Goal: Find contact information

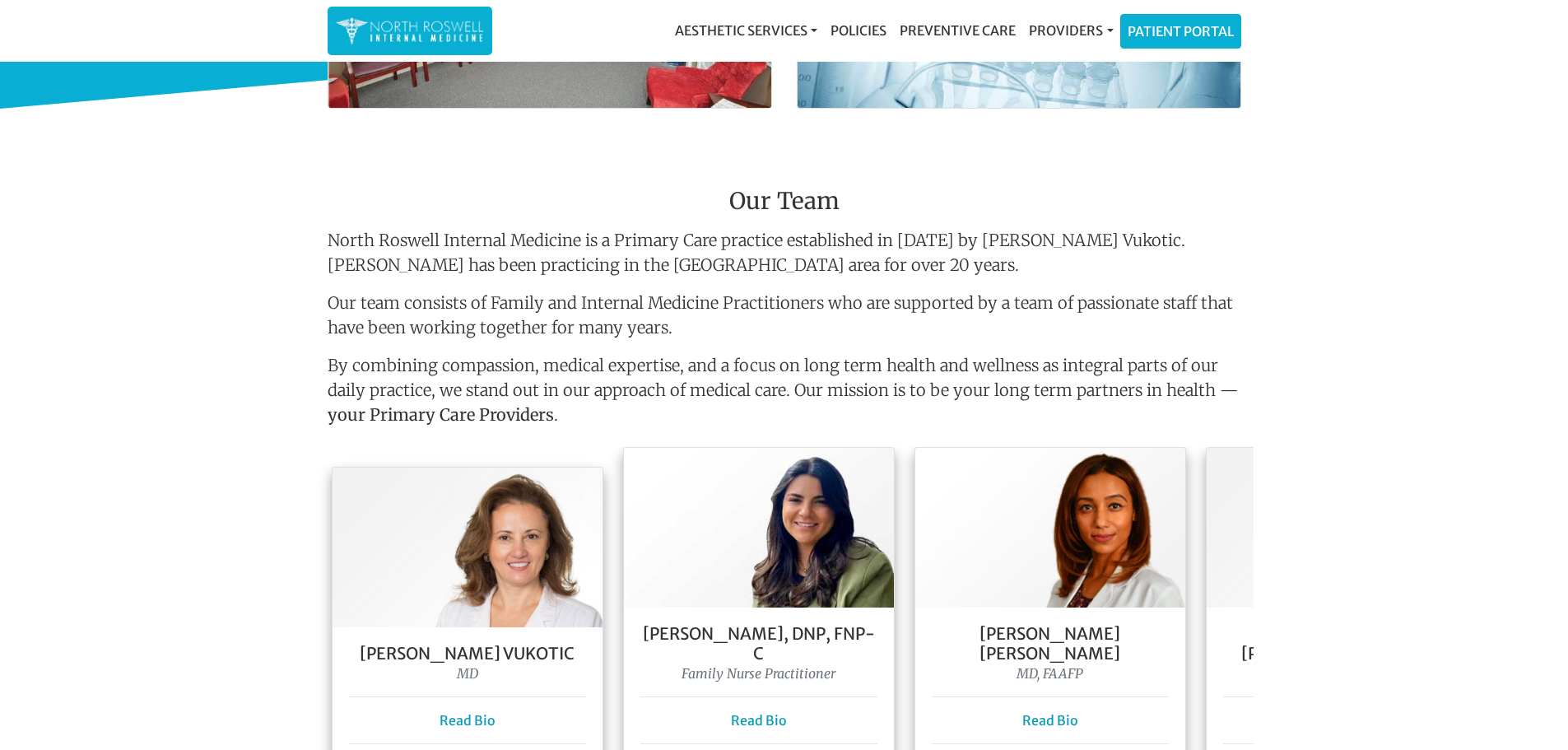
scroll to position [988, 0]
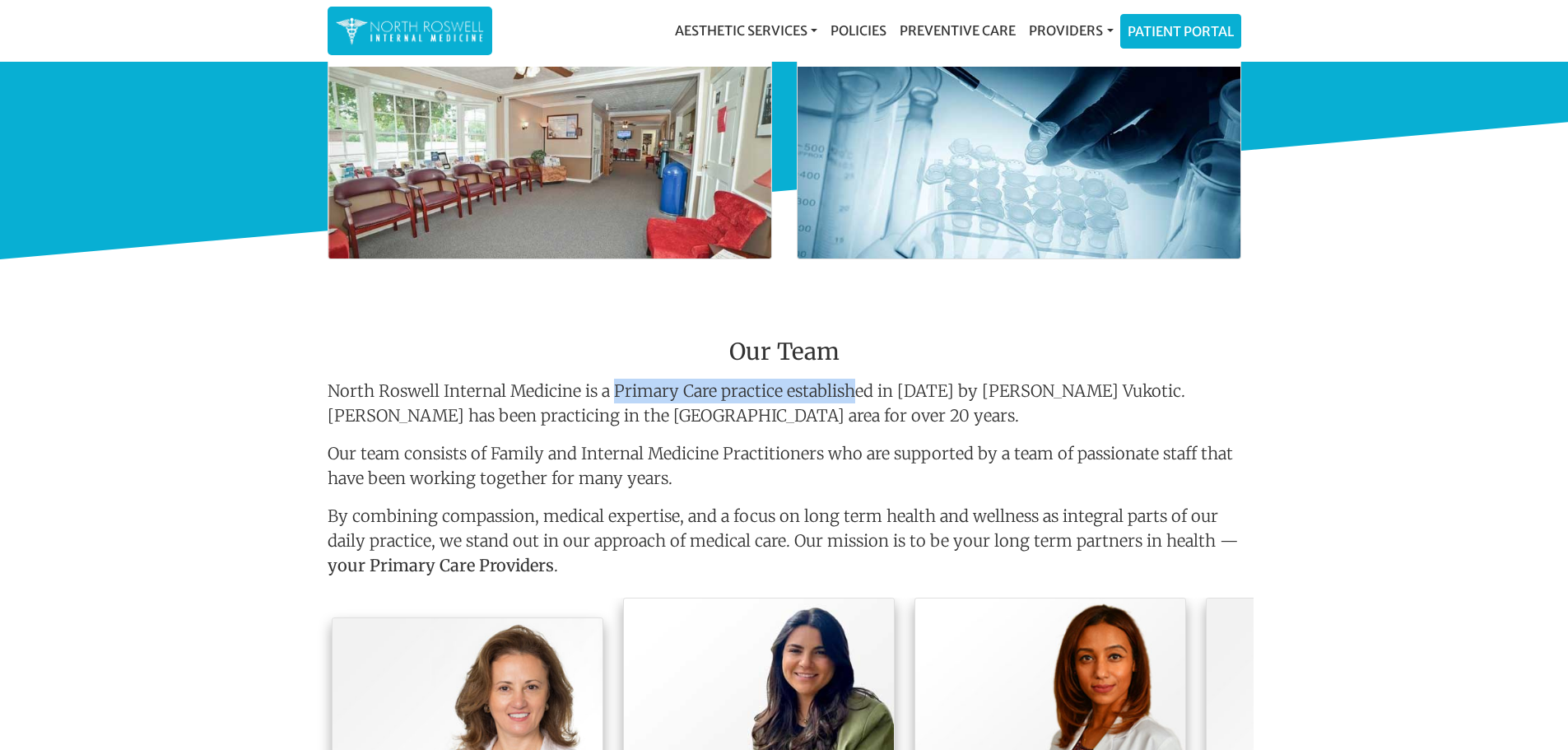
drag, startPoint x: 581, startPoint y: 396, endPoint x: 326, endPoint y: 387, distance: 255.2
click at [326, 387] on div "Our Team North Roswell Internal Medicine is a Primary Care practice established…" at bounding box center [784, 468] width 938 height 260
copy p "North Roswell Internal Medicine"
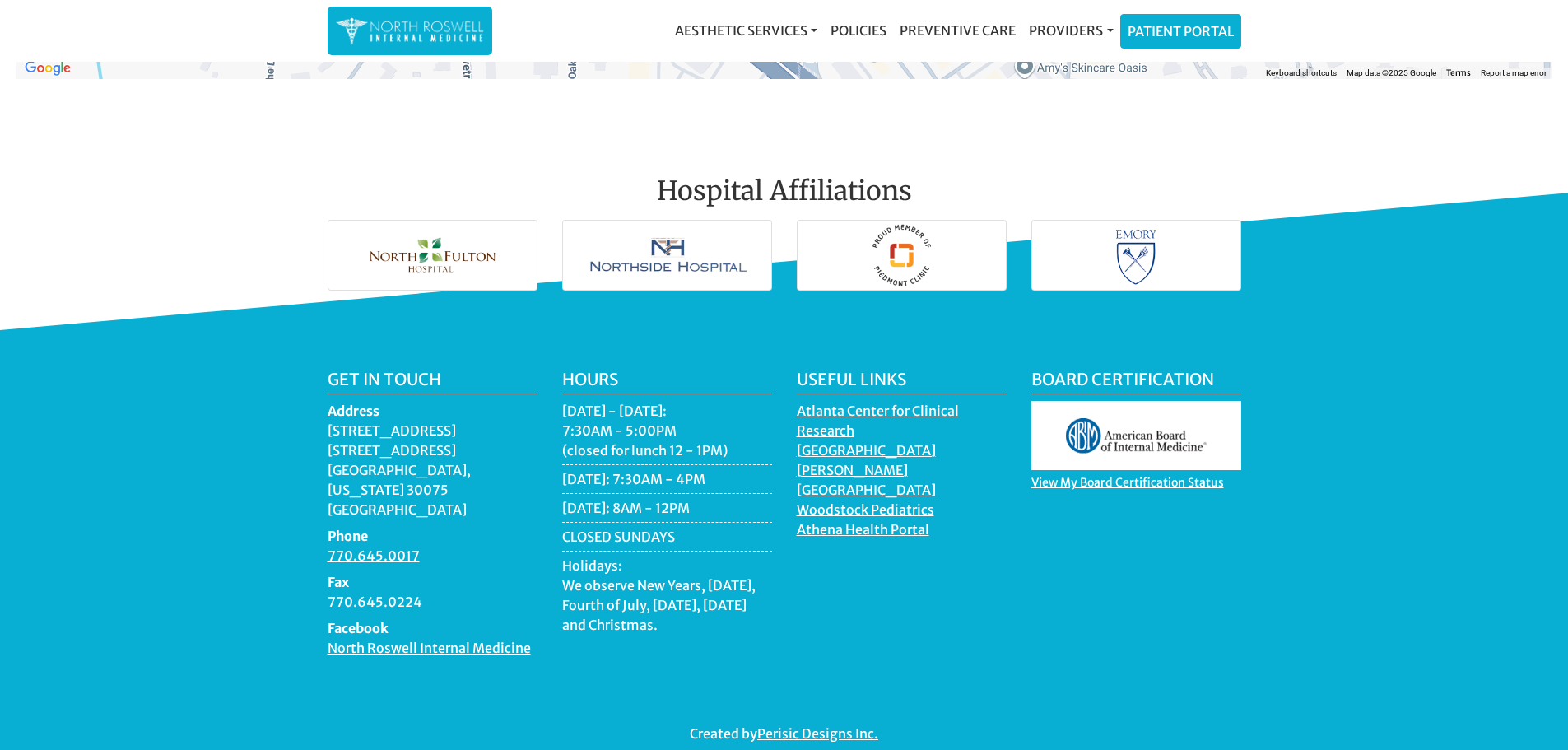
scroll to position [2333, 0]
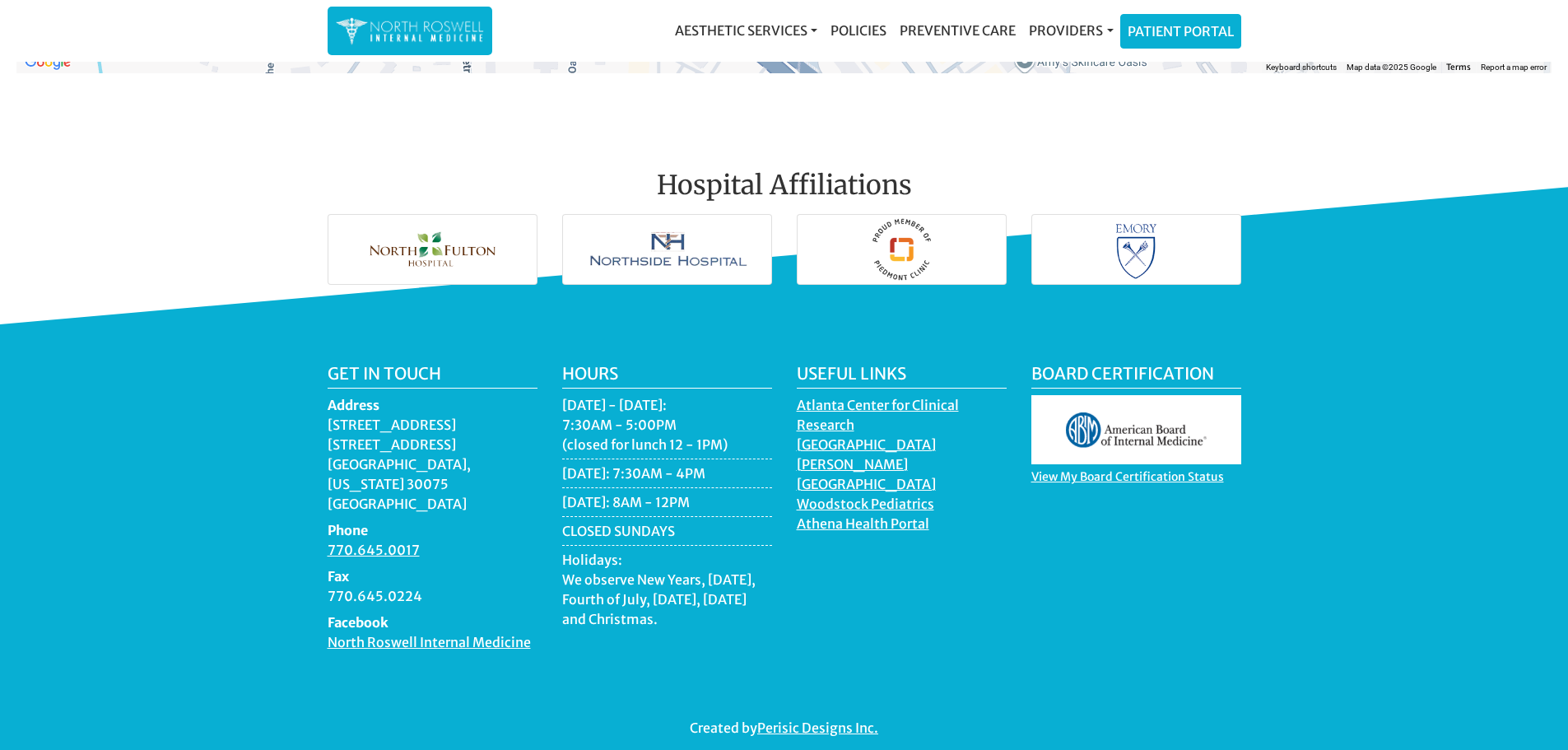
click at [427, 540] on dd "770.645.0017" at bounding box center [432, 550] width 210 height 20
drag, startPoint x: 435, startPoint y: 525, endPoint x: 334, endPoint y: 527, distance: 101.0
click at [329, 540] on dd "770.645.0017" at bounding box center [432, 550] width 210 height 20
copy link "770.645.0017"
click at [489, 540] on dd "770.645.0017" at bounding box center [432, 550] width 210 height 20
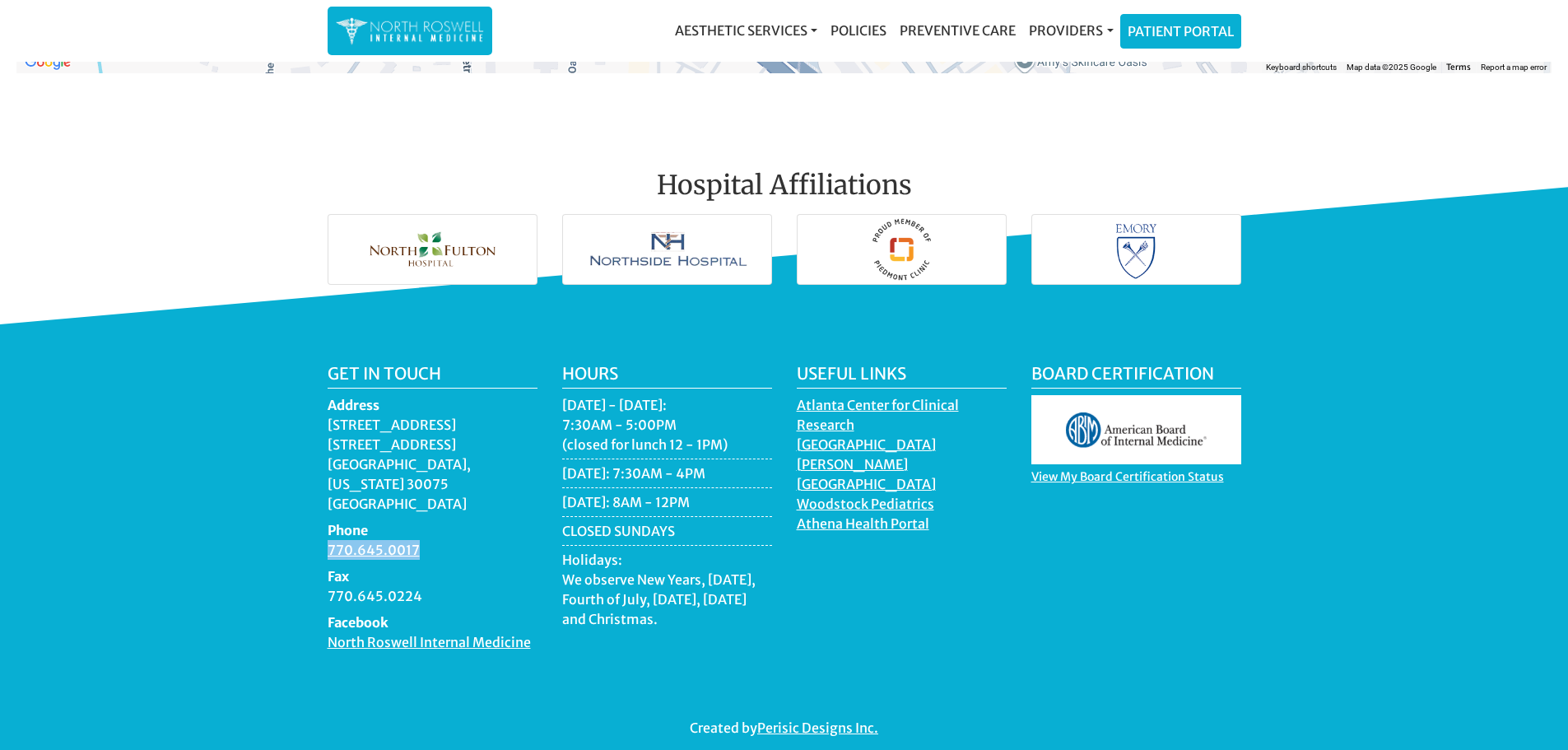
click at [454, 540] on dd "770.645.0017" at bounding box center [432, 550] width 210 height 20
drag, startPoint x: 433, startPoint y: 527, endPoint x: 331, endPoint y: 527, distance: 102.0
click at [331, 540] on dd "770.645.0017" at bounding box center [432, 550] width 210 height 20
